Goal: Task Accomplishment & Management: Use online tool/utility

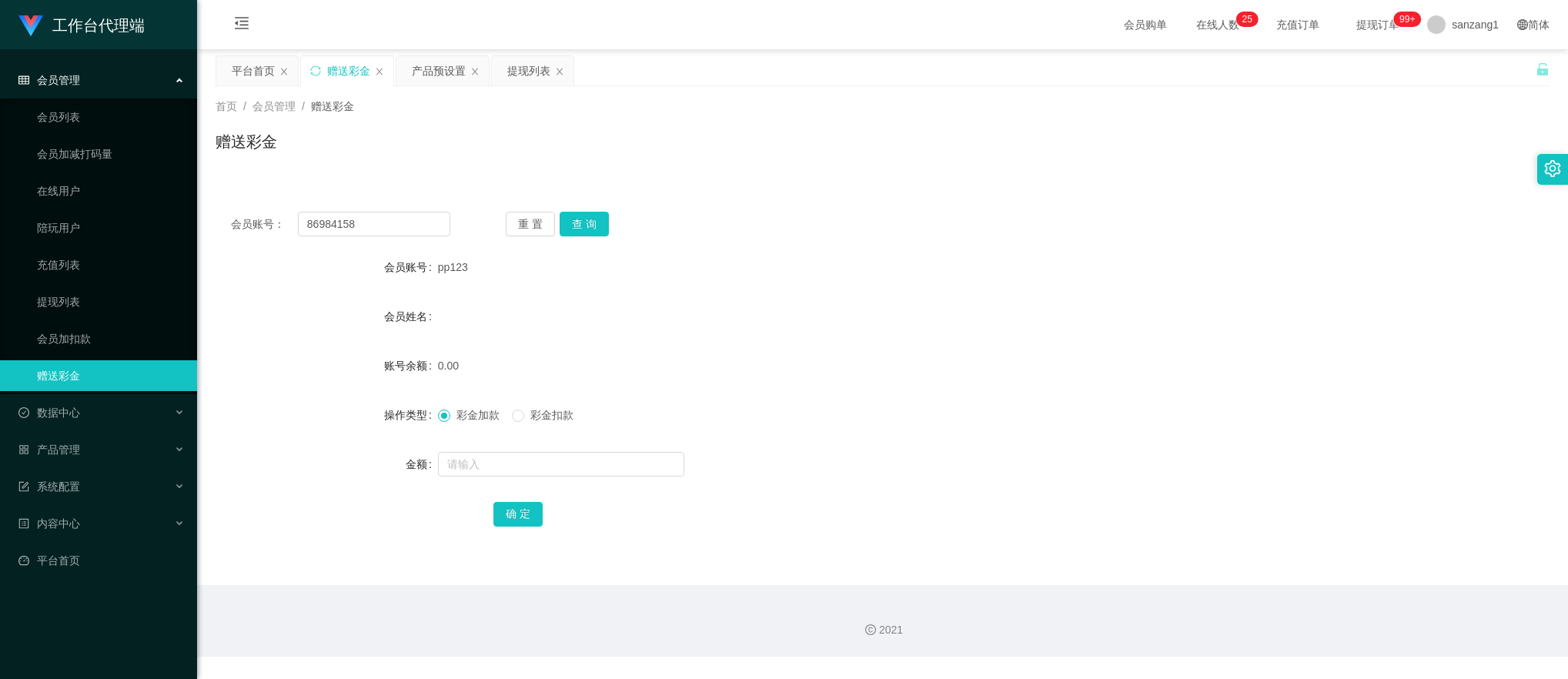
click at [571, 215] on button "查 询" at bounding box center [584, 224] width 49 height 24
click at [481, 465] on input "text" at bounding box center [561, 464] width 246 height 24
type input "260"
click at [524, 516] on button "确 定" at bounding box center [518, 514] width 49 height 24
drag, startPoint x: 375, startPoint y: 222, endPoint x: 234, endPoint y: 200, distance: 142.7
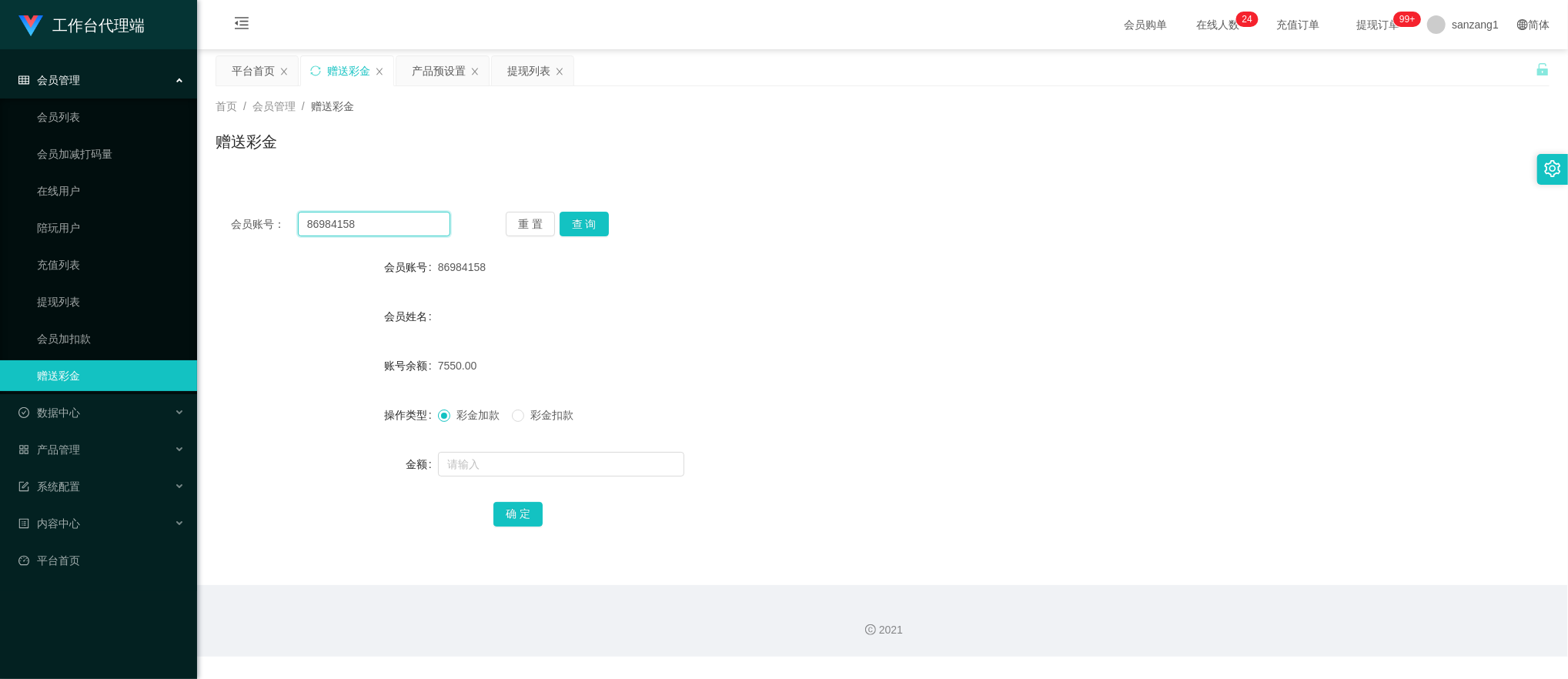
click at [227, 207] on div "会员账号： 86984158 重 置 查 询 会员账号 86984158 会员姓名 账号余额 7550.00 操作类型 彩金加款 彩金扣款 金额 确 定" at bounding box center [882, 380] width 1333 height 367
paste input "90876377"
click at [583, 220] on button "查 询" at bounding box center [584, 224] width 49 height 24
click at [474, 464] on input "text" at bounding box center [561, 464] width 246 height 24
click at [272, 318] on main "关闭左侧 关闭右侧 关闭其它 刷新页面 平台首页 赠送彩金 产品预设置 提现列表 首页 / 会员管理 / 赠送彩金 / 赠送彩金 会员账号： 90876377…" at bounding box center [883, 317] width 1371 height 536
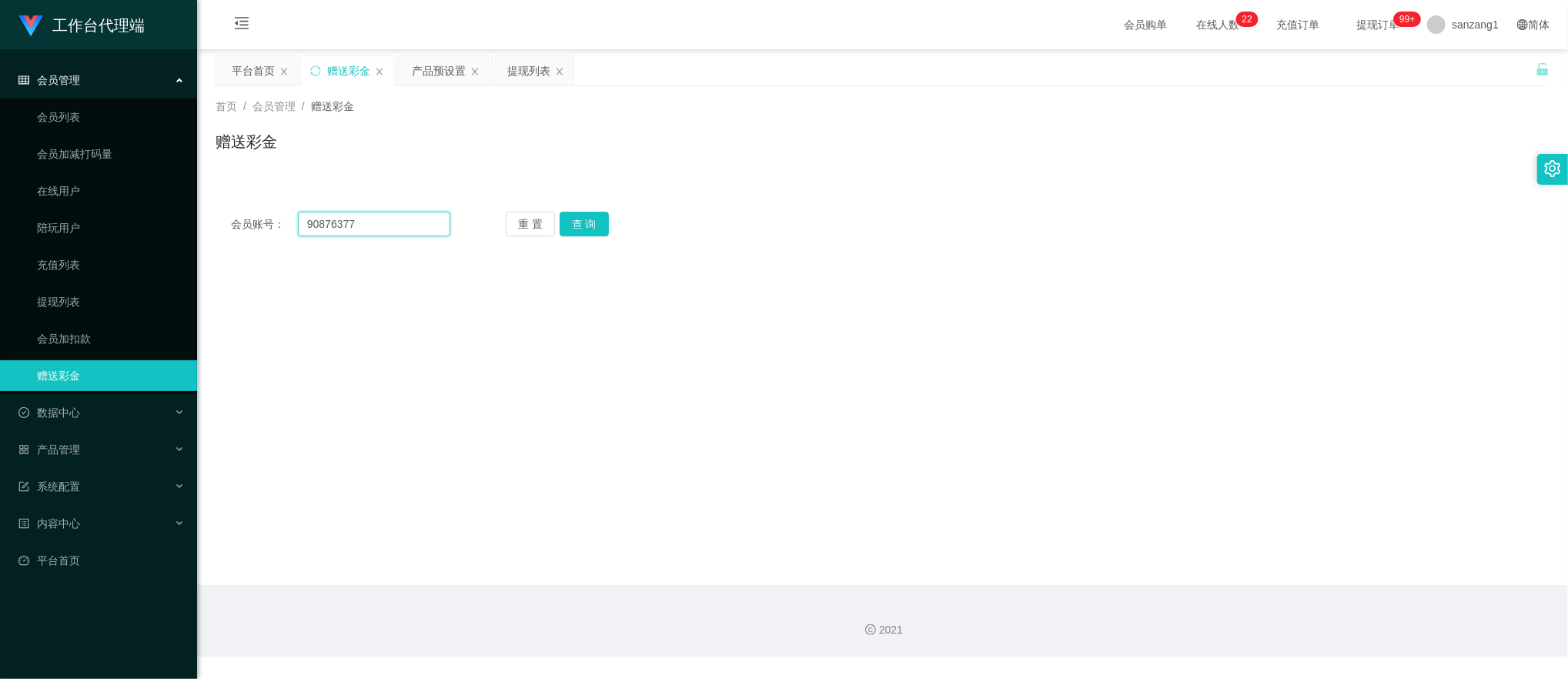
drag, startPoint x: 375, startPoint y: 217, endPoint x: 379, endPoint y: 198, distance: 19.4
click at [162, 188] on section "工作台代理端 会员管理 会员列表 会员加减打码量 在线用户 陪玩用户 充值列表 提现列表 会员加扣款 赠送彩金 数据中心 产品管理 注单管理 产品列表 产品预…" at bounding box center [784, 328] width 1568 height 656
paste input "Colalin199"
type input "Colalin1997"
click at [598, 220] on button "查 询" at bounding box center [584, 224] width 49 height 24
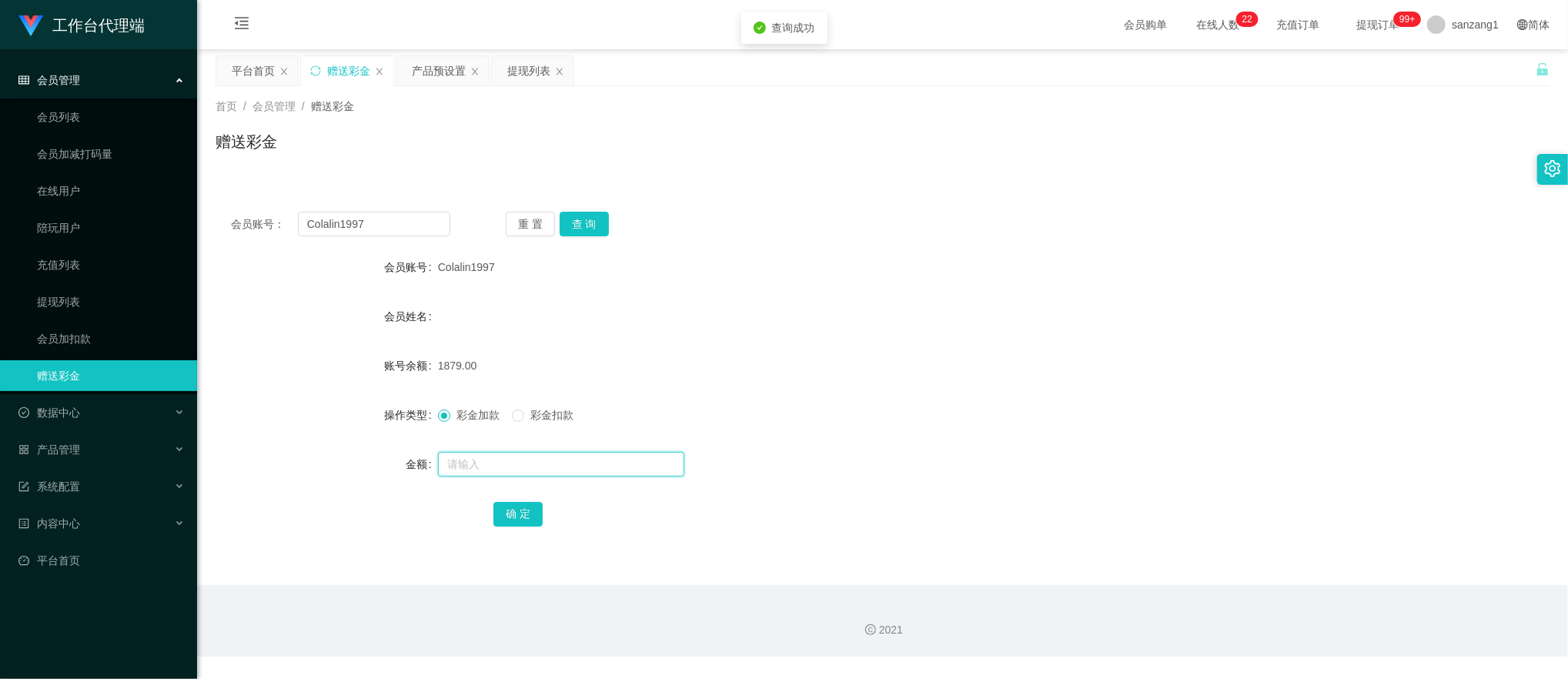
click at [485, 457] on input "text" at bounding box center [561, 464] width 246 height 24
type input "224"
click at [494, 506] on button "确 定" at bounding box center [518, 514] width 49 height 24
